Goal: Task Accomplishment & Management: Manage account settings

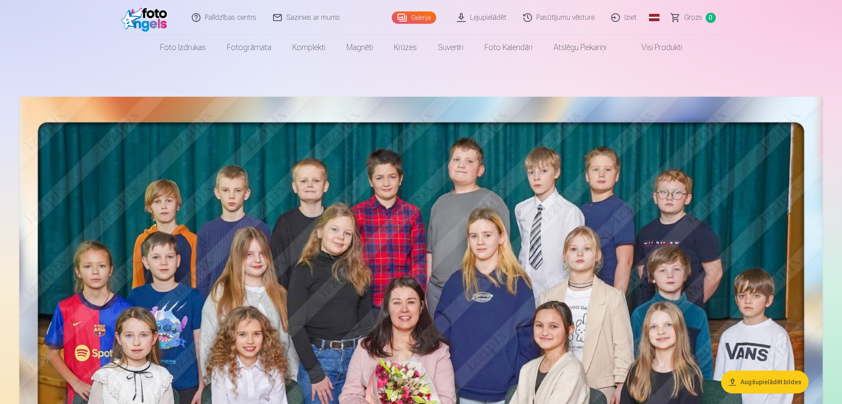
click at [664, 45] on link "Visi produkti" at bounding box center [655, 47] width 76 height 25
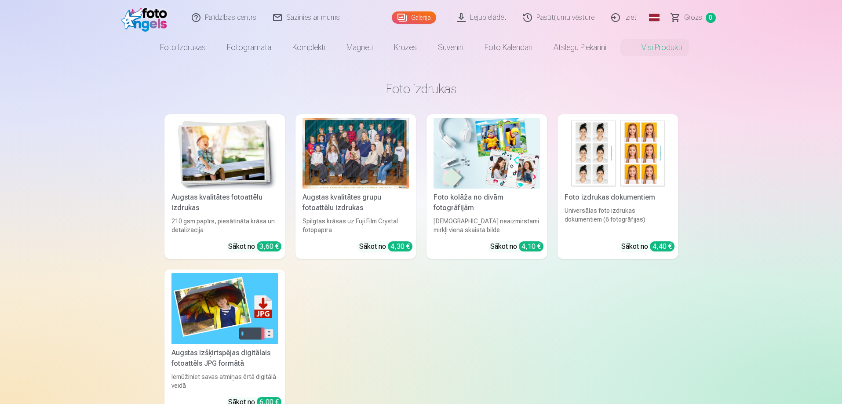
click at [126, 13] on img at bounding box center [146, 18] width 51 height 28
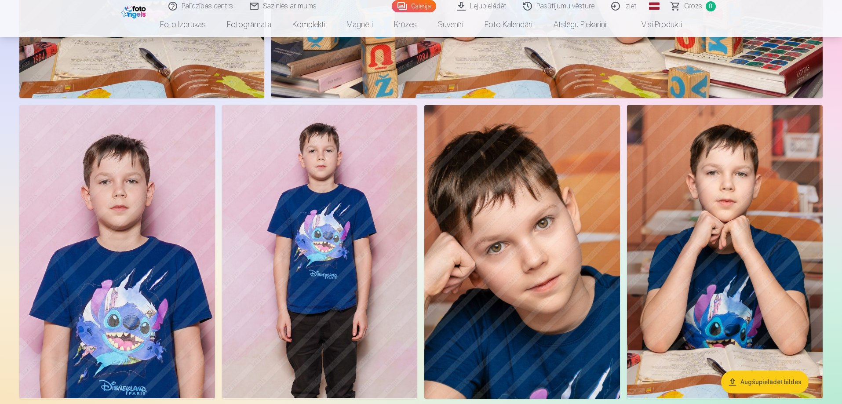
scroll to position [2507, 0]
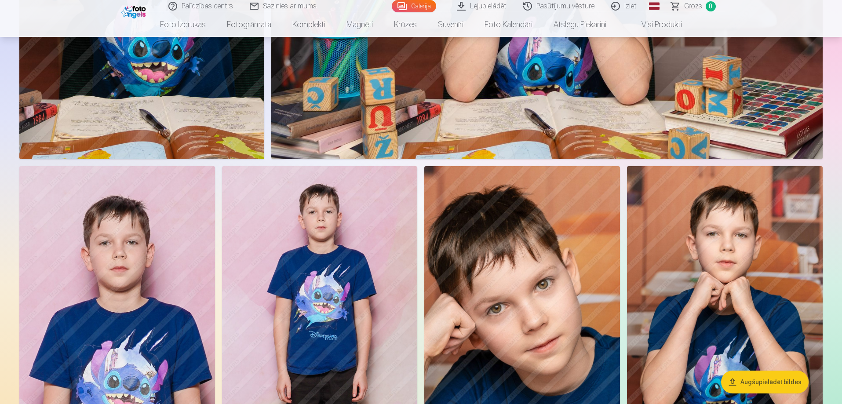
click at [615, 5] on link "Iziet" at bounding box center [624, 6] width 42 height 12
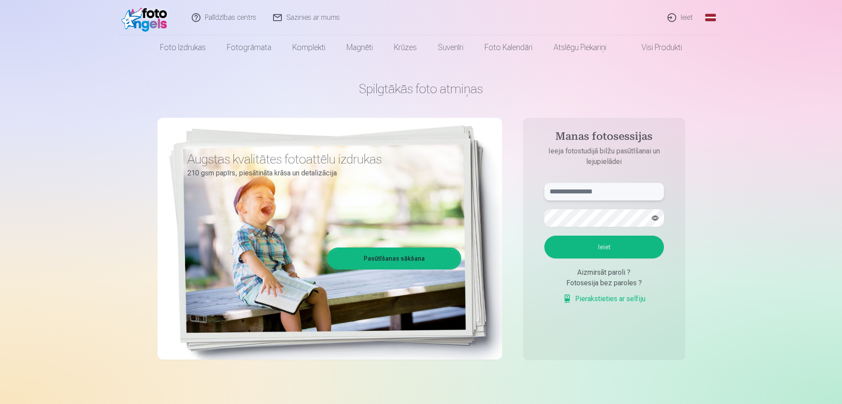
click at [594, 199] on input "text" at bounding box center [605, 192] width 120 height 18
type input "**********"
click at [545, 236] on button "Ieiet" at bounding box center [605, 247] width 120 height 23
